Goal: Information Seeking & Learning: Learn about a topic

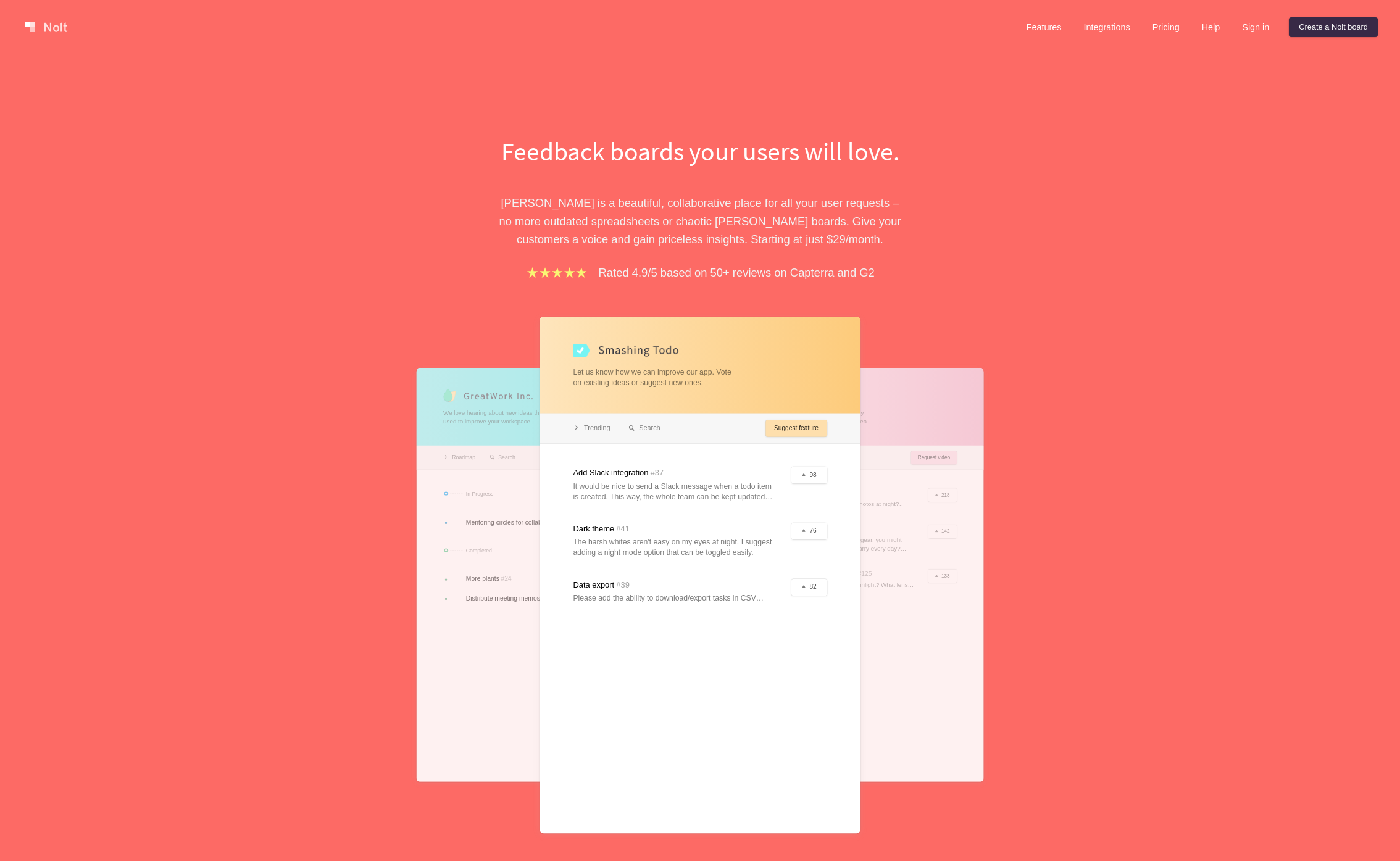
click at [703, 370] on div at bounding box center [700, 574] width 321 height 516
click at [794, 428] on div at bounding box center [700, 574] width 321 height 516
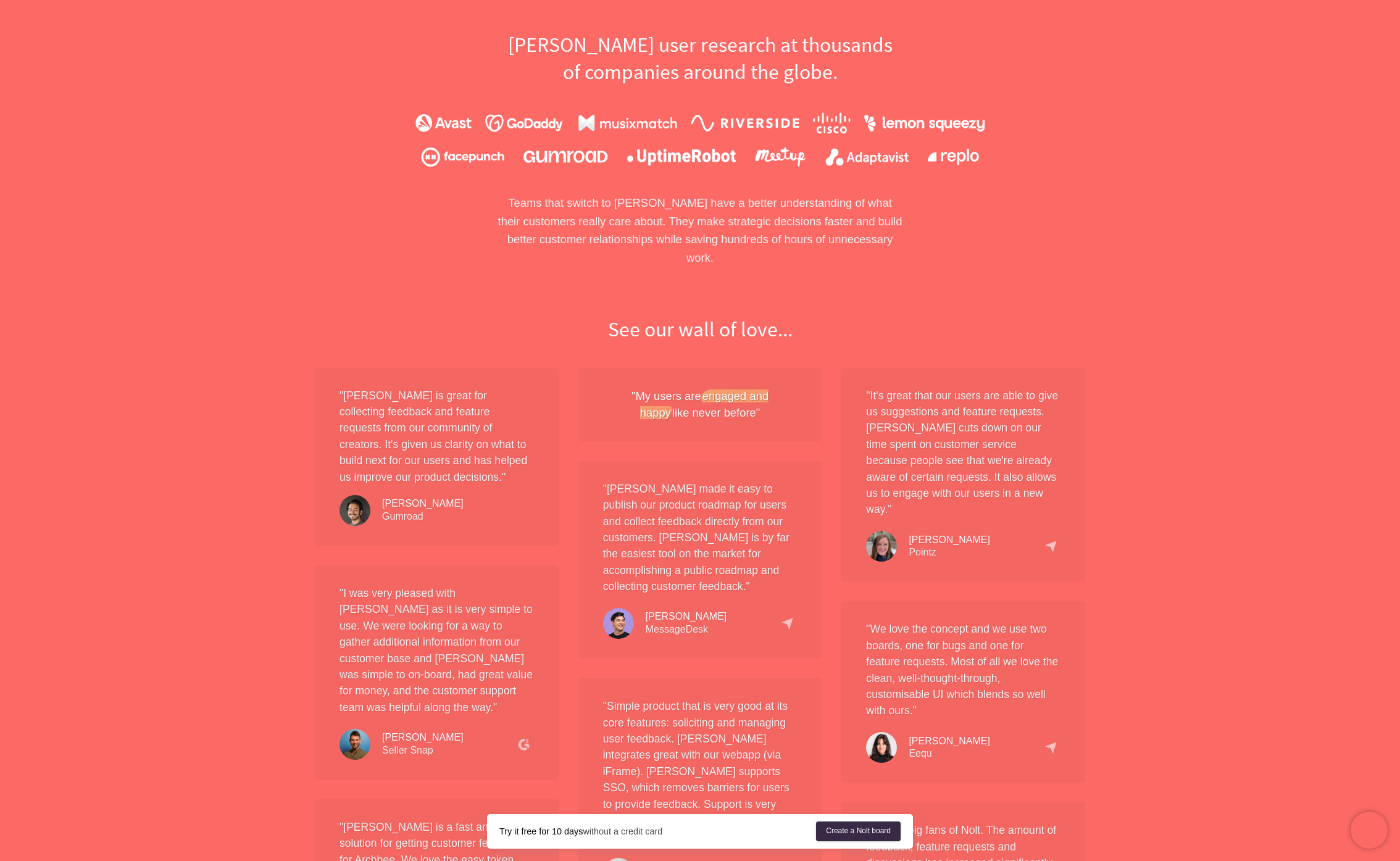
click at [906, 236] on p "Teams that switch to [PERSON_NAME] have a better understanding of what their cu…" at bounding box center [700, 231] width 426 height 73
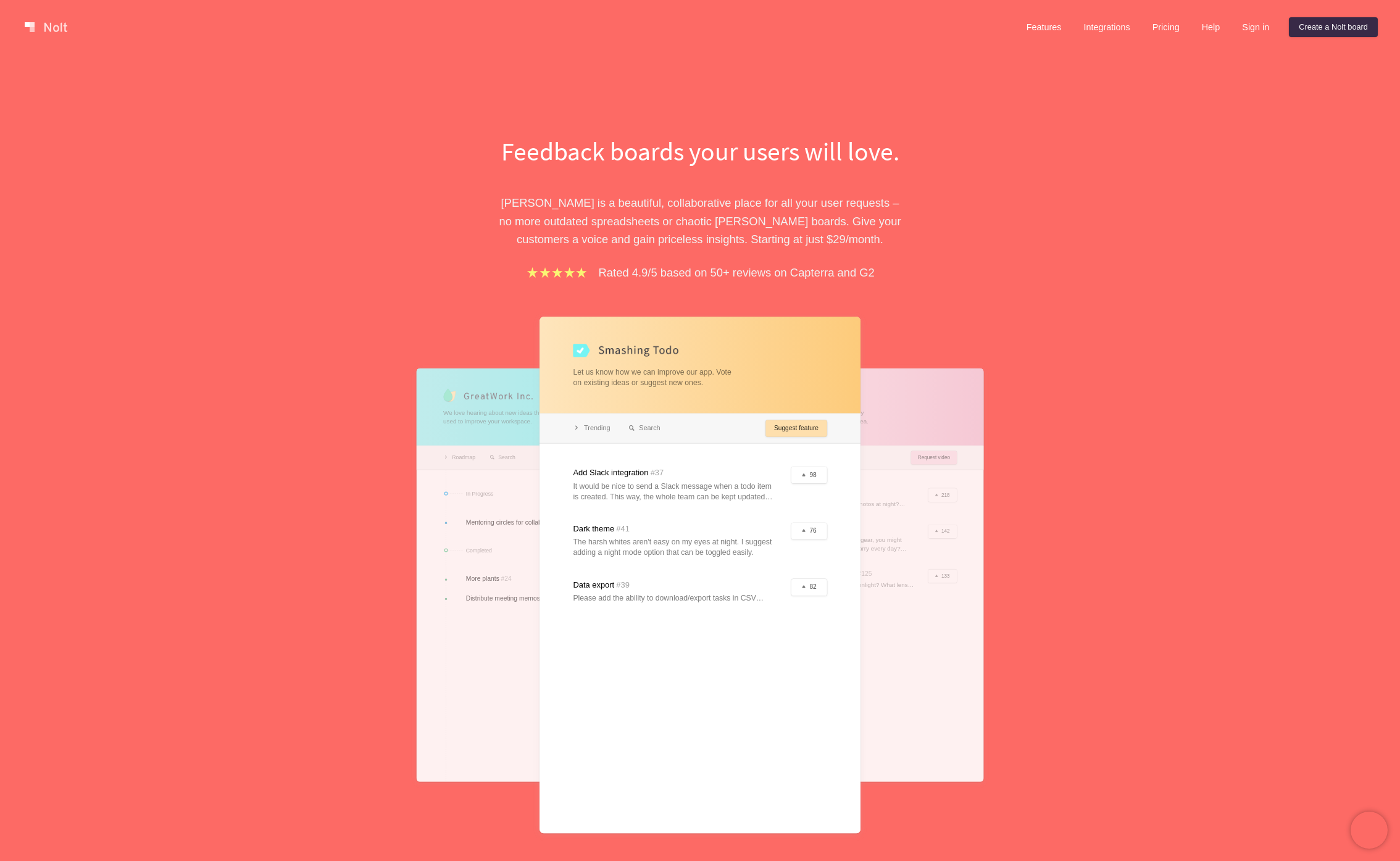
click at [631, 522] on div at bounding box center [700, 574] width 321 height 516
click at [602, 425] on div at bounding box center [700, 574] width 321 height 516
click at [1038, 21] on link "Features" at bounding box center [1044, 27] width 55 height 20
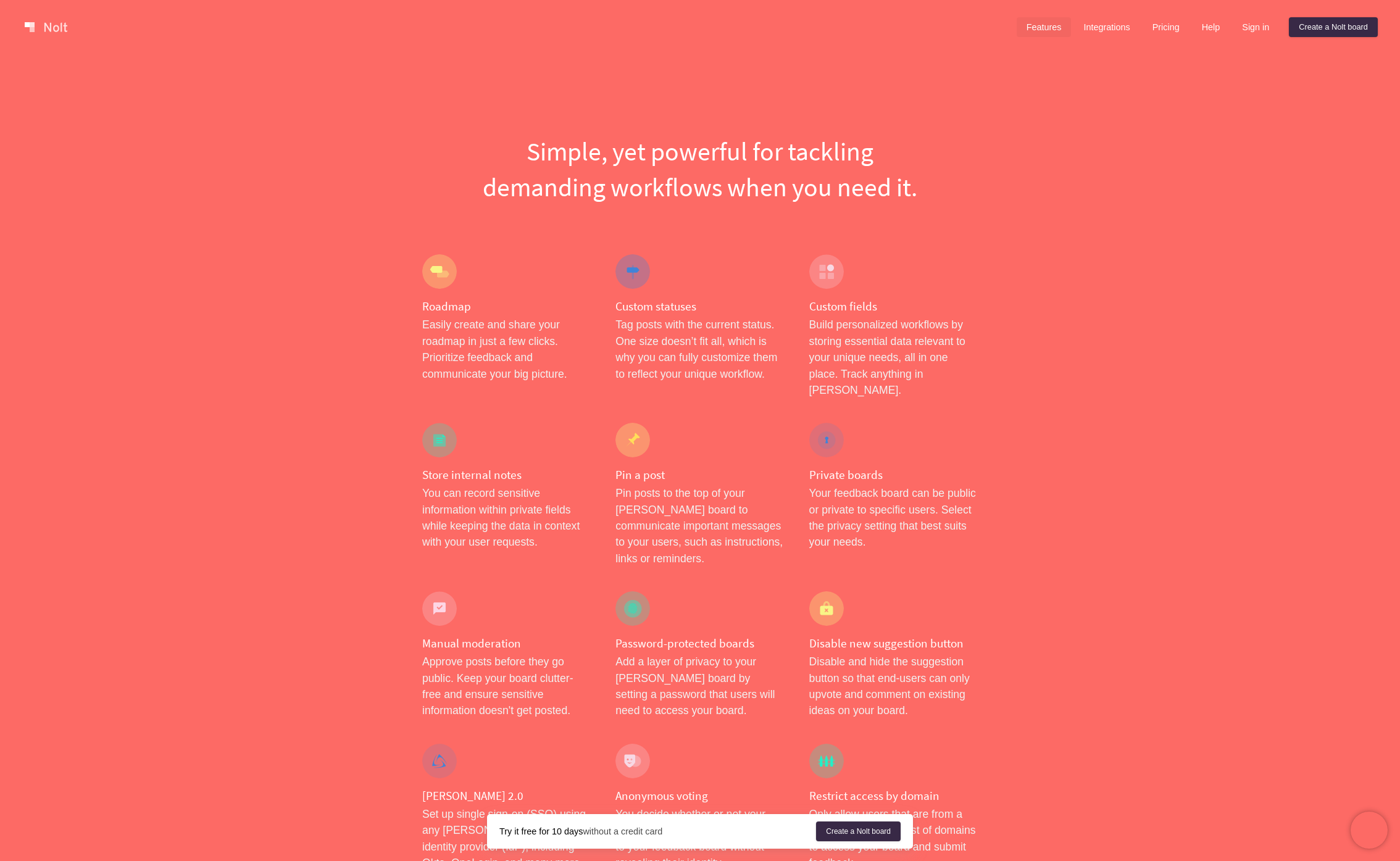
click at [851, 487] on p "Your feedback board can be public or private to specific users. Select the priv…" at bounding box center [892, 517] width 168 height 65
click at [1111, 21] on link "Integrations" at bounding box center [1106, 27] width 66 height 20
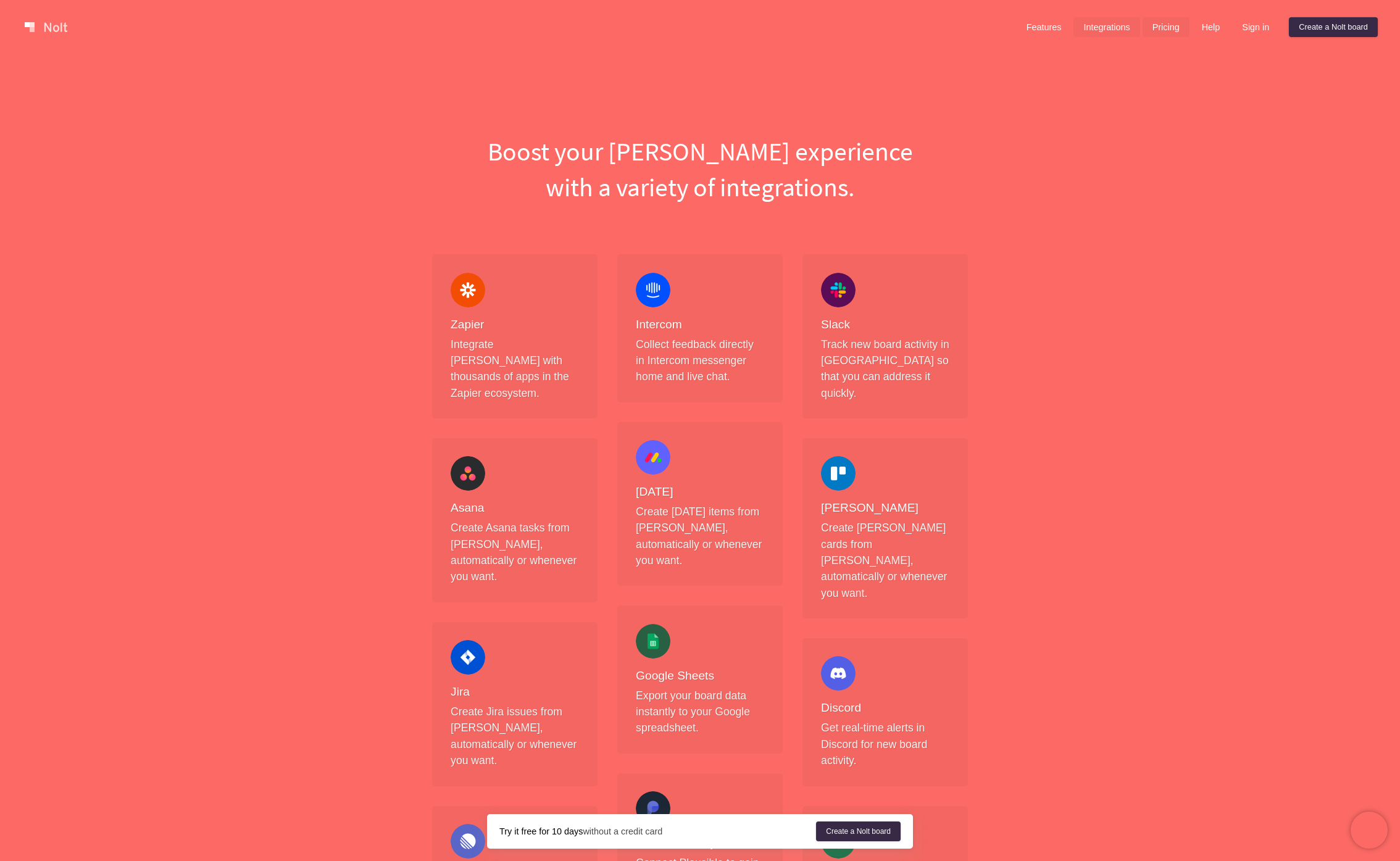
click at [1153, 21] on link "Pricing" at bounding box center [1166, 27] width 47 height 20
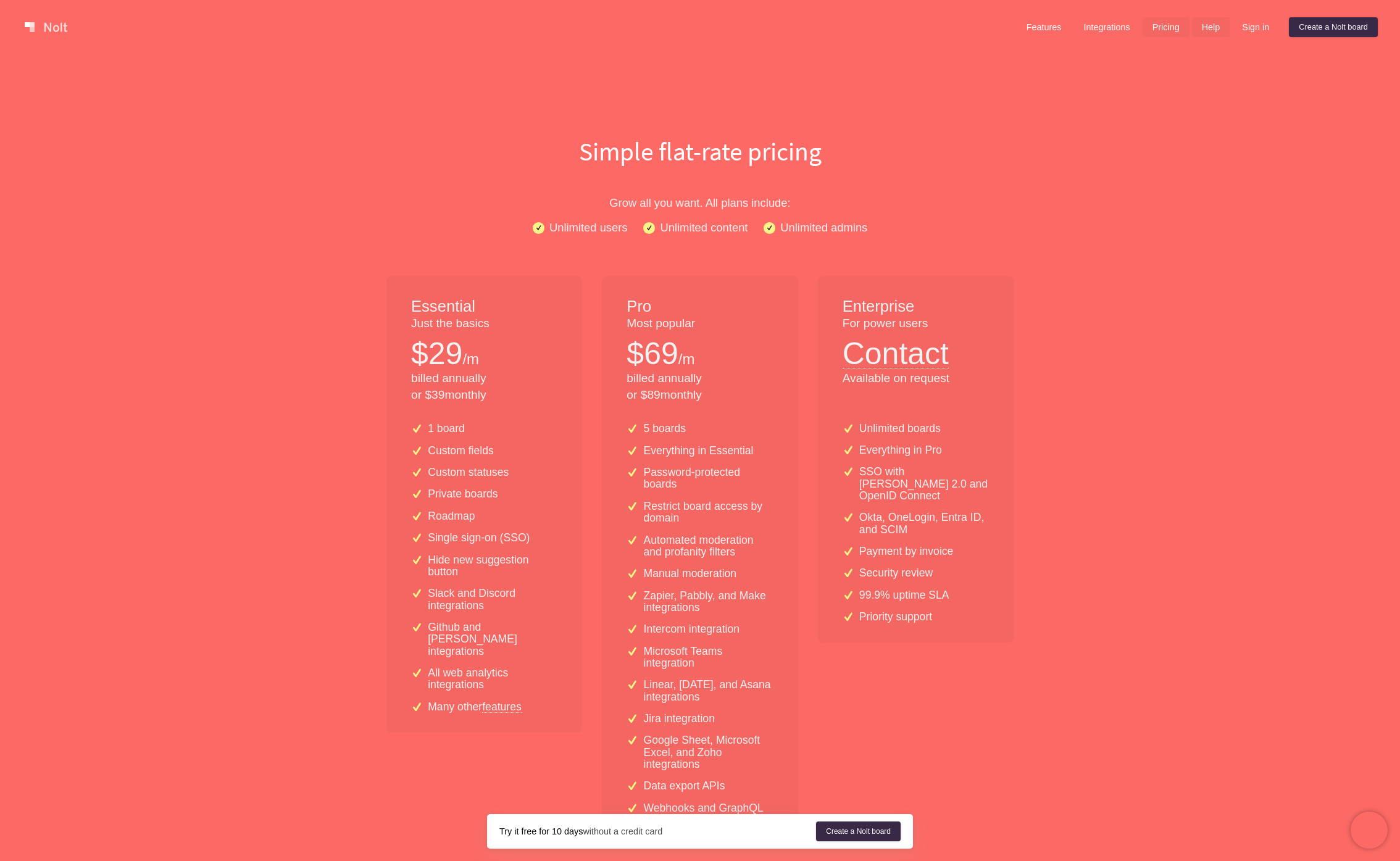
click at [1213, 29] on link "Help" at bounding box center [1210, 27] width 38 height 20
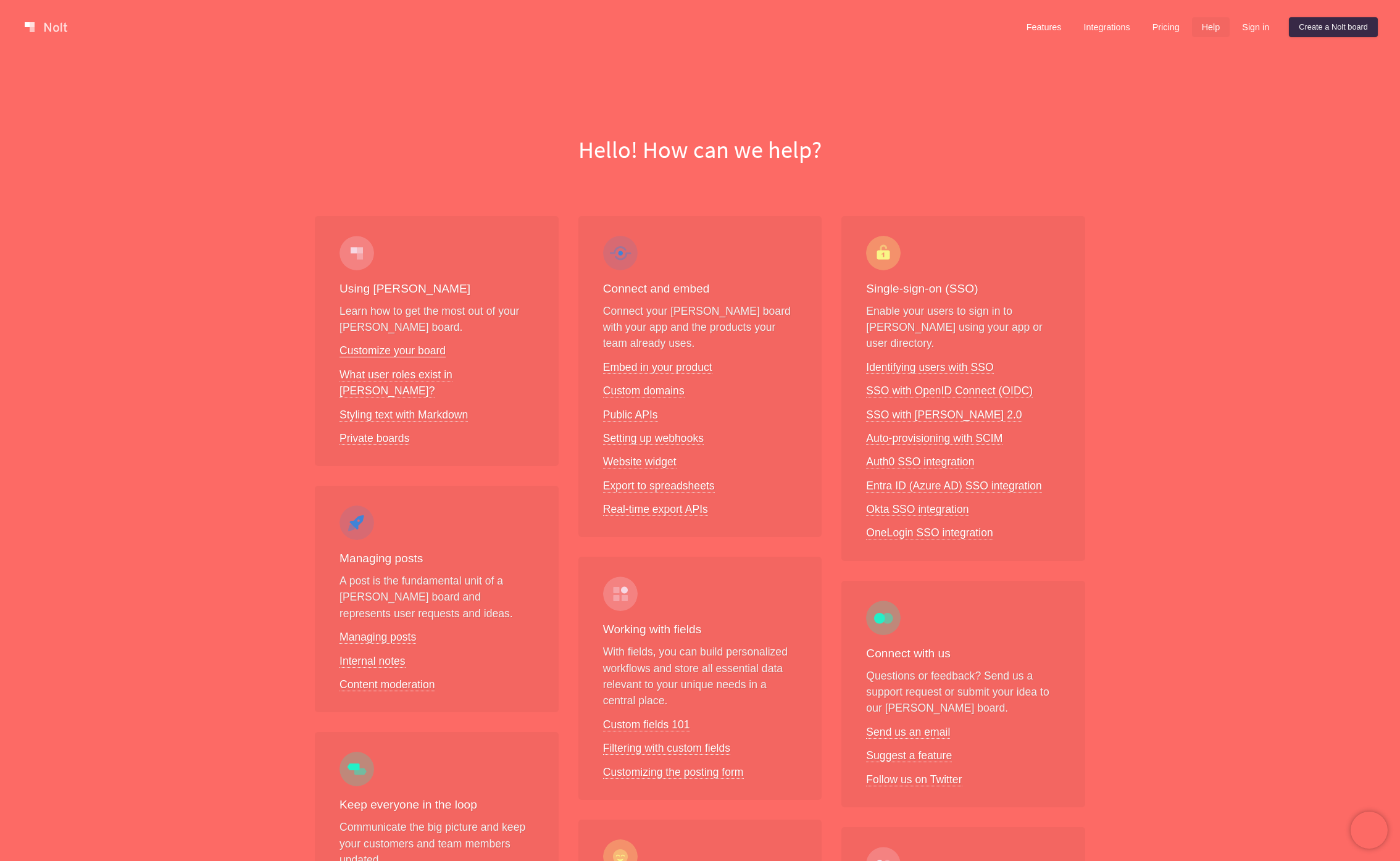
click at [395, 352] on link "Customize your board" at bounding box center [392, 351] width 106 height 13
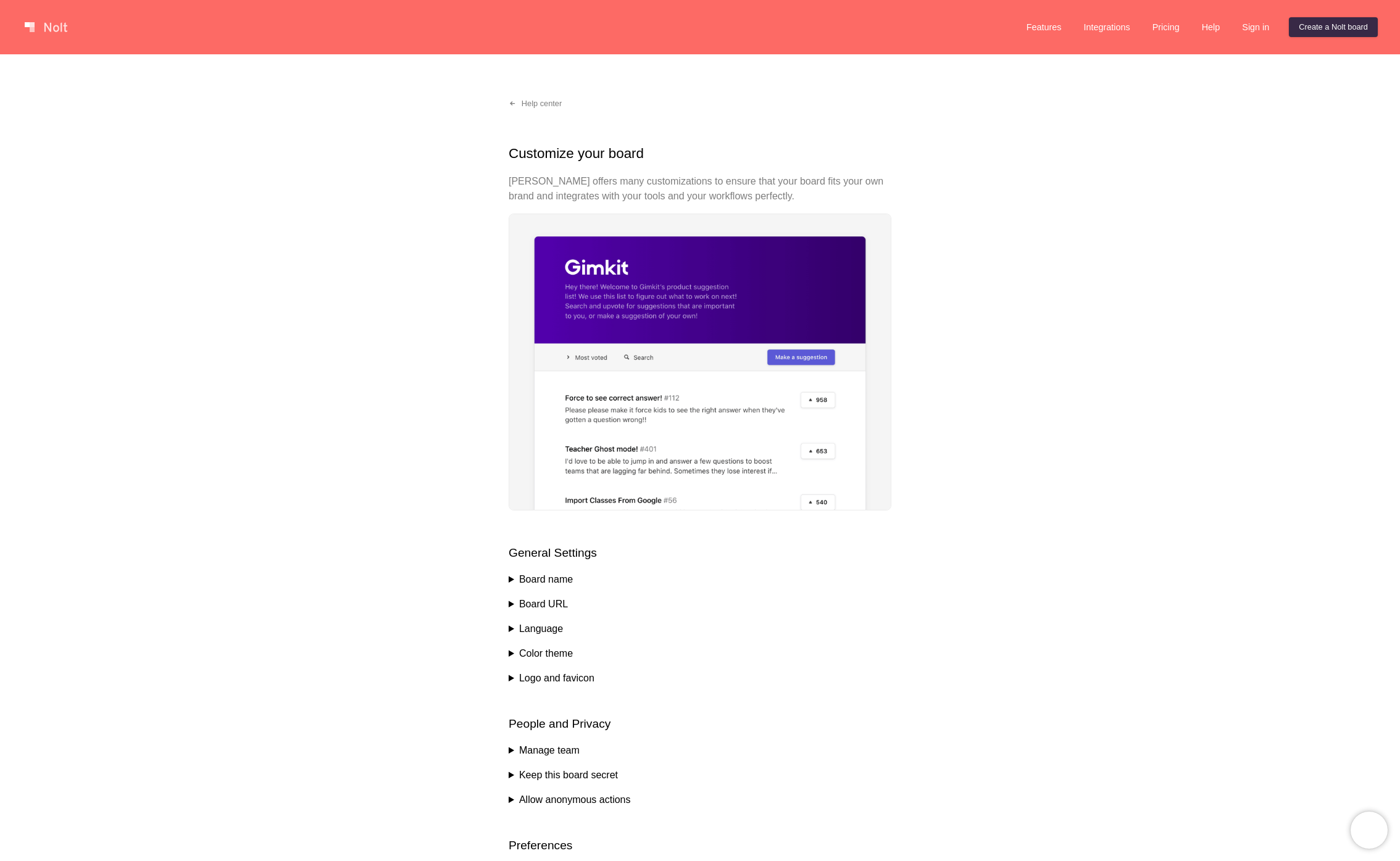
click at [548, 298] on div "Customize your board [PERSON_NAME] offers many customizations to ensure that yo…" at bounding box center [700, 623] width 383 height 961
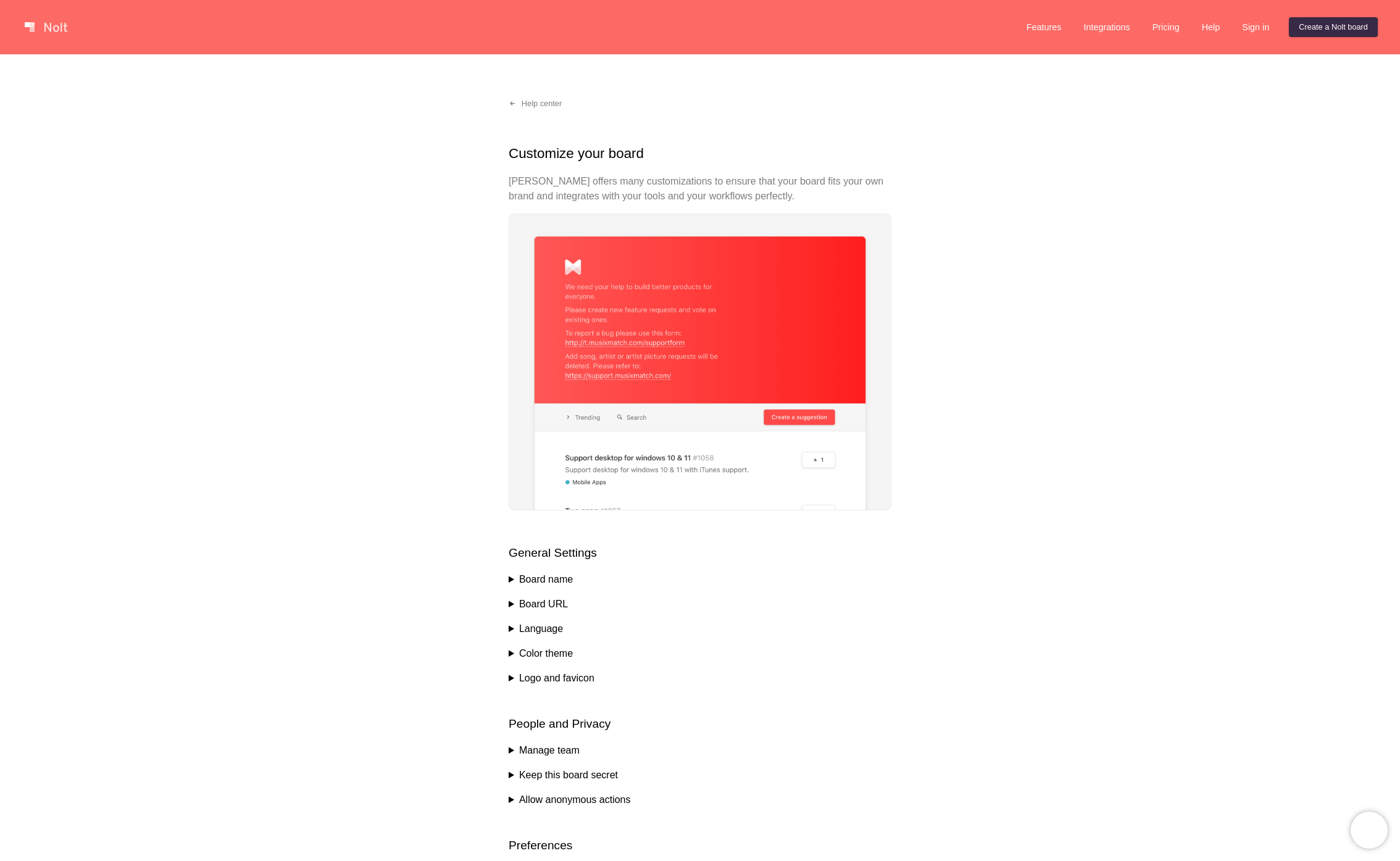
click at [53, 27] on link at bounding box center [45, 27] width 53 height 20
